Goal: Entertainment & Leisure: Consume media (video, audio)

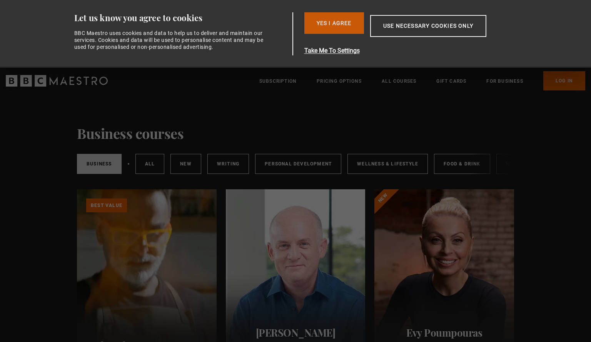
click at [336, 31] on button "Yes I Agree" at bounding box center [335, 23] width 60 height 22
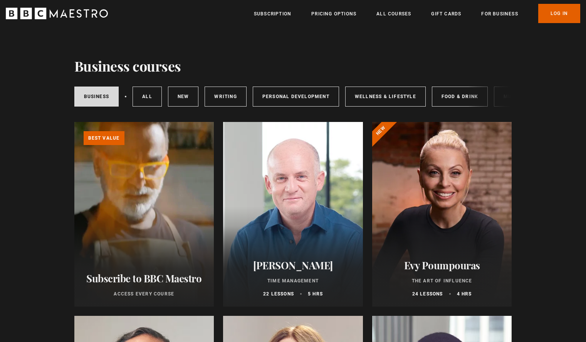
click at [427, 218] on div at bounding box center [442, 214] width 140 height 185
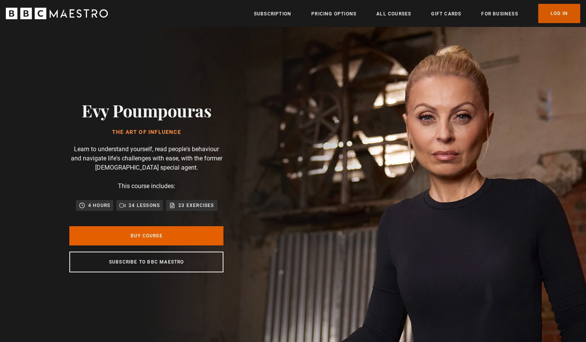
click at [552, 13] on link "Log In" at bounding box center [559, 13] width 42 height 19
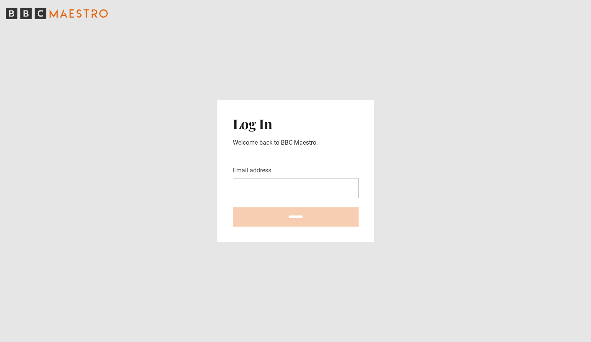
click at [296, 183] on input "Email address" at bounding box center [296, 188] width 126 height 20
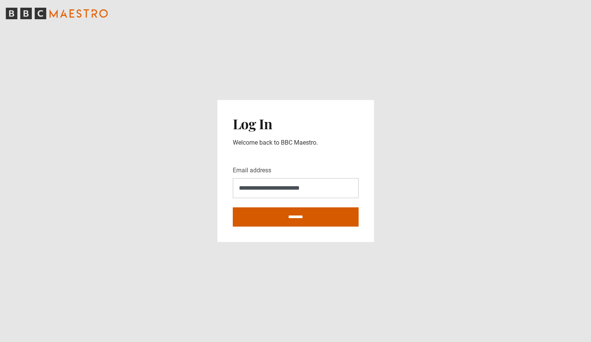
type input "**********"
click at [298, 221] on input "********" at bounding box center [296, 217] width 126 height 19
type input "**********"
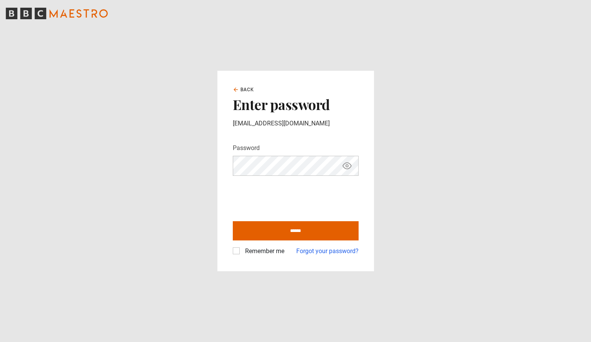
click at [233, 221] on input "******" at bounding box center [296, 230] width 126 height 19
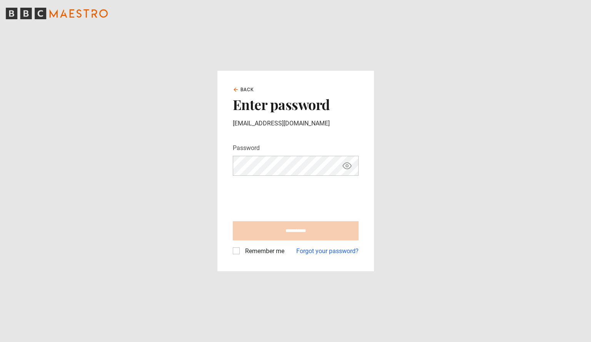
type input "**********"
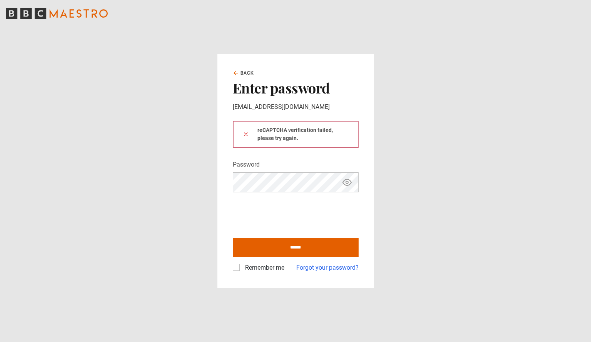
click at [348, 181] on icon "Show password" at bounding box center [347, 182] width 9 height 9
click at [240, 267] on div "Remember me" at bounding box center [259, 267] width 52 height 9
click at [242, 267] on label "Remember me" at bounding box center [263, 267] width 42 height 9
click at [273, 250] on input "******" at bounding box center [296, 247] width 126 height 19
type input "**********"
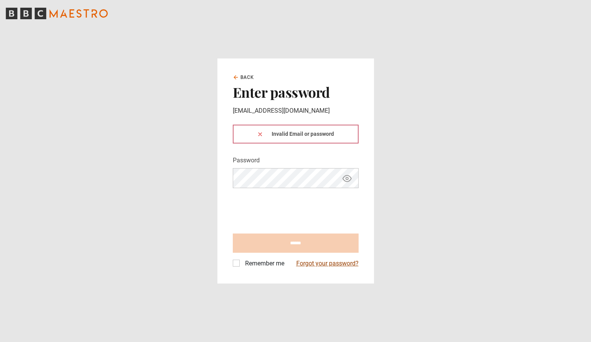
click at [311, 265] on link "Forgot your password?" at bounding box center [327, 263] width 62 height 9
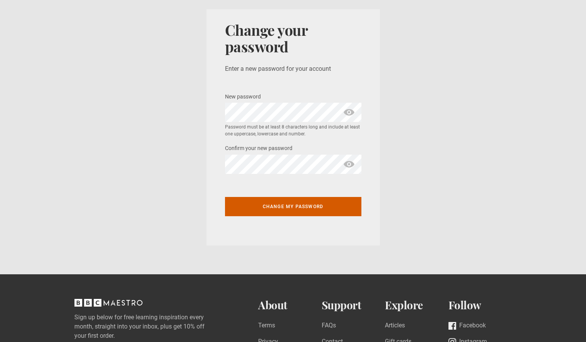
click at [319, 211] on button "Change my password" at bounding box center [293, 206] width 136 height 19
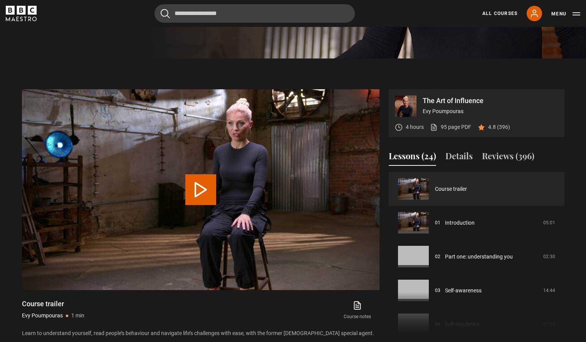
scroll to position [294, 0]
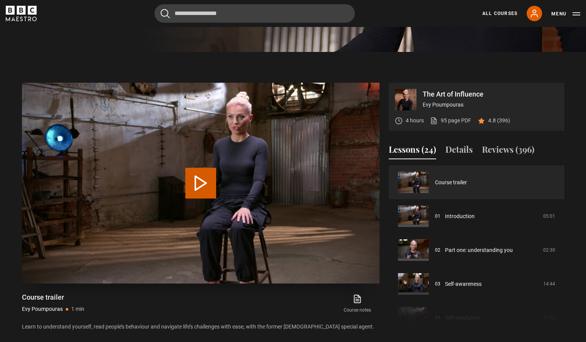
click at [193, 196] on button "Play Video" at bounding box center [200, 183] width 31 height 31
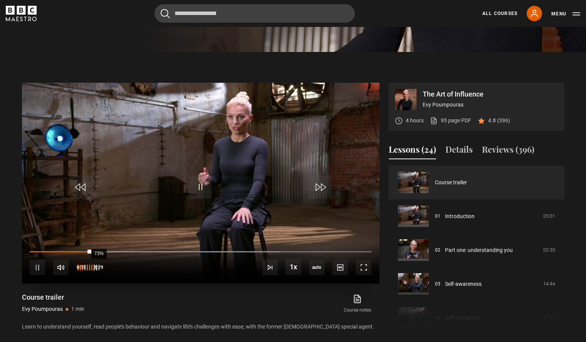
click at [99, 269] on div "73%" at bounding box center [99, 268] width 0 height 6
click at [93, 269] on div "55%" at bounding box center [93, 268] width 0 height 6
click at [291, 236] on span "1.5x" at bounding box center [295, 235] width 10 height 6
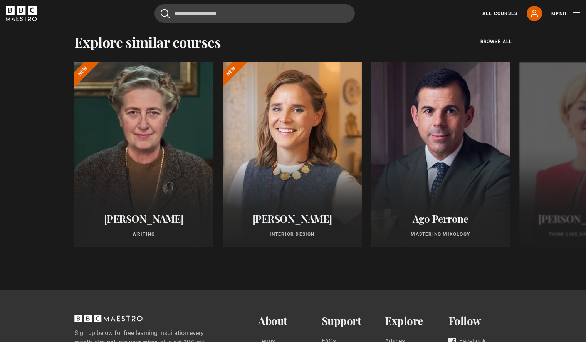
scroll to position [639, 0]
click at [567, 160] on button "Next" at bounding box center [561, 155] width 19 height 19
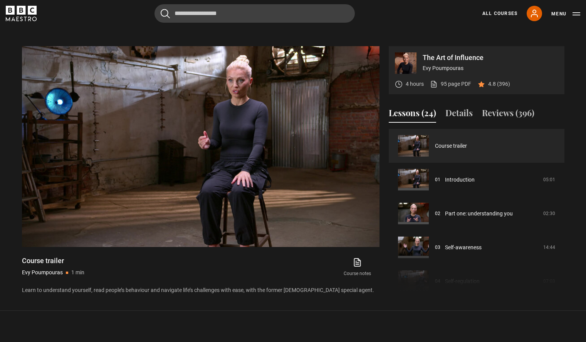
scroll to position [333, 0]
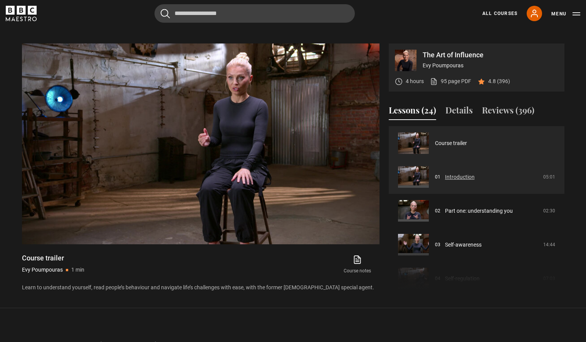
click at [445, 181] on link "Introduction" at bounding box center [460, 177] width 30 height 8
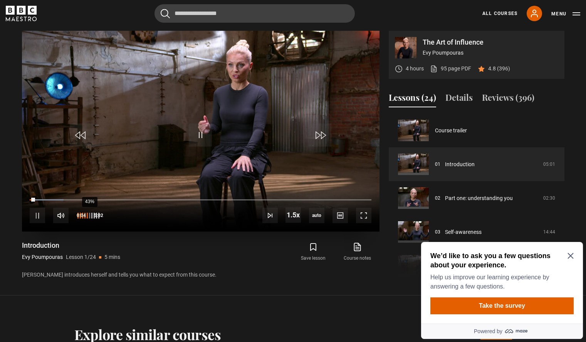
click at [89, 218] on div "43%" at bounding box center [89, 216] width 0 height 6
click at [295, 196] on span "1x" at bounding box center [295, 193] width 6 height 6
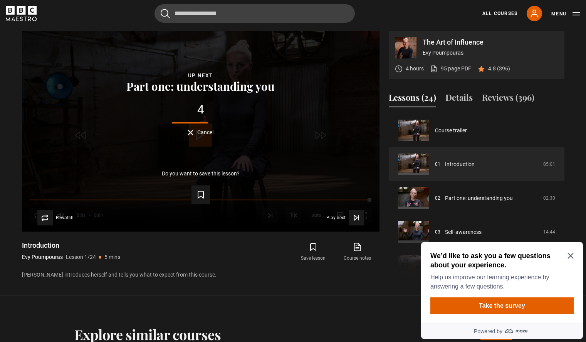
click at [570, 256] on icon "Close Maze Prompt" at bounding box center [570, 256] width 6 height 6
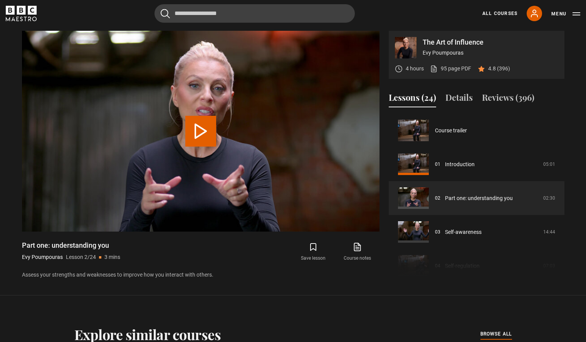
scroll to position [34, 0]
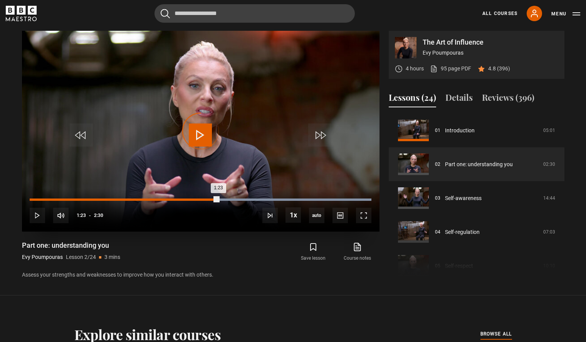
click at [218, 199] on div "Loaded : 100.00% 1:23 1:23" at bounding box center [200, 200] width 341 height 2
click at [197, 199] on div "Loaded : 100.00% 1:13 1:26" at bounding box center [200, 200] width 341 height 2
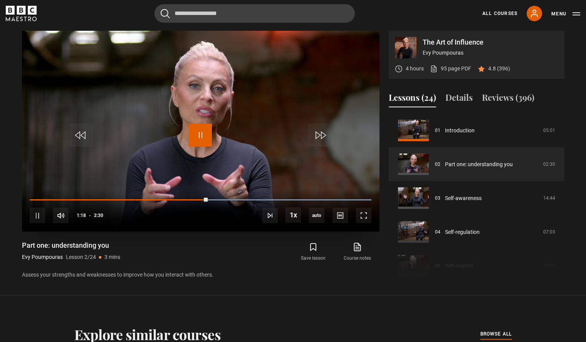
click at [208, 130] on span "Video Player" at bounding box center [200, 135] width 23 height 23
click at [206, 129] on span "Video Player" at bounding box center [200, 135] width 23 height 23
click at [202, 132] on span "Video Player" at bounding box center [200, 135] width 23 height 23
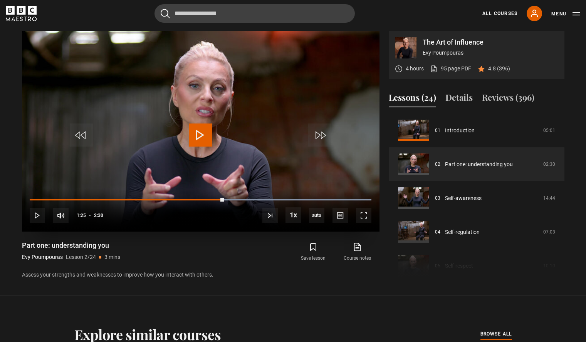
click at [202, 132] on span "Video Player" at bounding box center [200, 135] width 23 height 23
click at [203, 132] on span "Video Player" at bounding box center [200, 135] width 23 height 23
click at [261, 200] on div "1:41" at bounding box center [145, 200] width 231 height 2
click at [249, 197] on div "10s Skip Back 10 seconds Pause 10s Skip Forward 10 seconds Loaded : 100.00% 1:3…" at bounding box center [200, 210] width 357 height 43
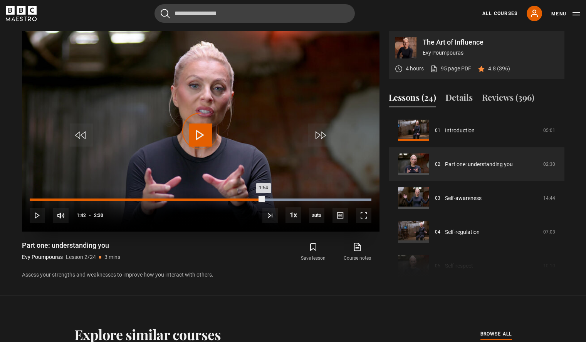
click at [263, 201] on div "Loaded : 100.00% 1:42 1:54" at bounding box center [200, 200] width 341 height 2
click at [207, 199] on div "1:18" at bounding box center [119, 200] width 178 height 2
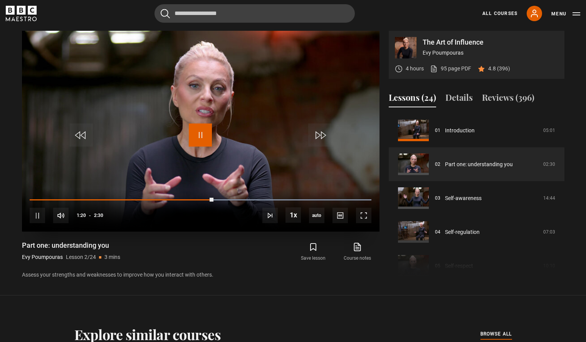
click at [202, 136] on span "Video Player" at bounding box center [200, 135] width 23 height 23
